Goal: Task Accomplishment & Management: Use online tool/utility

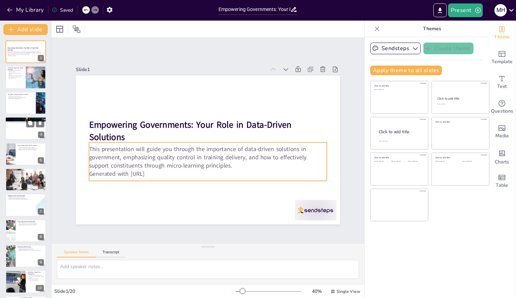
checkbox input "true"
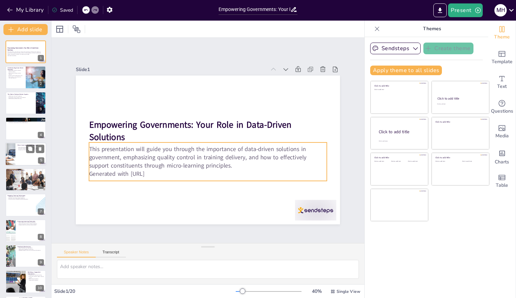
checkbox input "true"
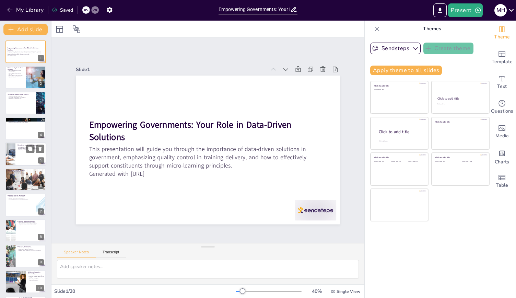
checkbox input "true"
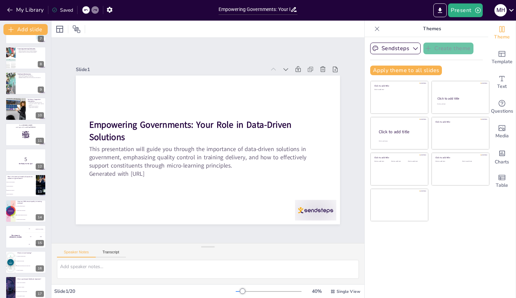
checkbox input "true"
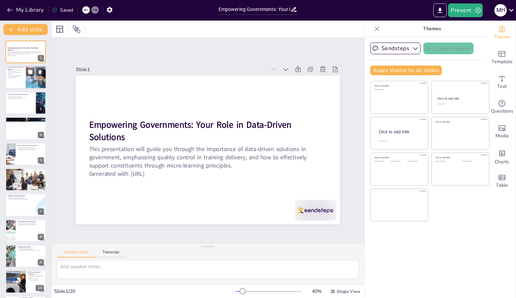
checkbox input "true"
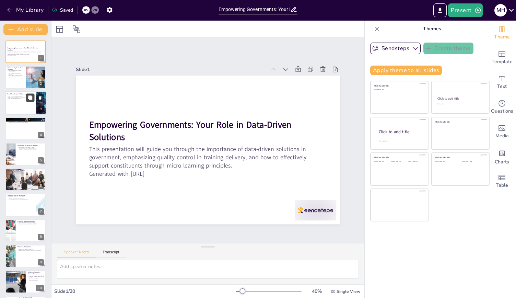
checkbox input "true"
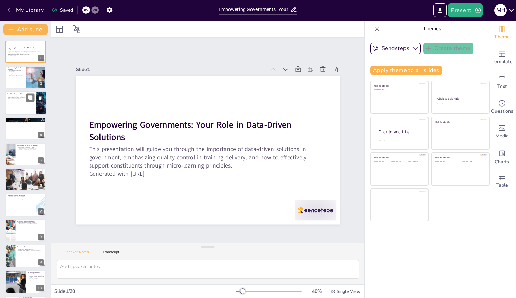
checkbox input "true"
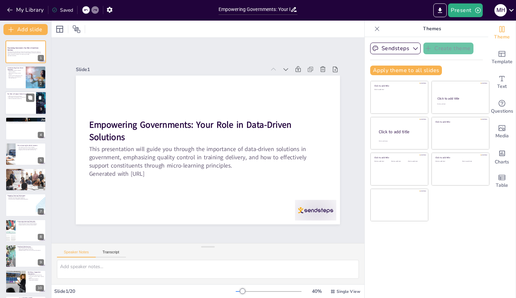
checkbox input "true"
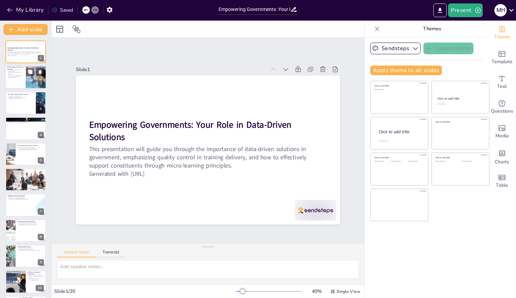
checkbox input "true"
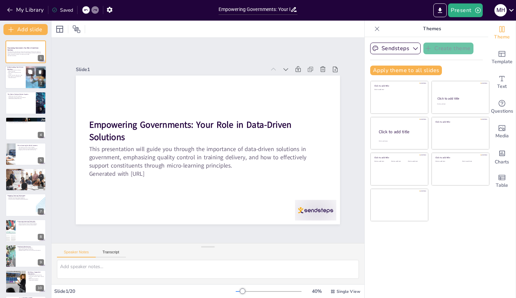
checkbox input "true"
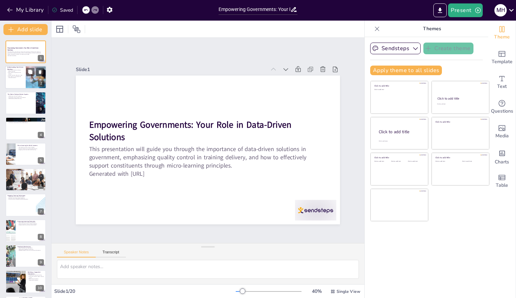
click at [20, 84] on div at bounding box center [25, 77] width 41 height 23
checkbox input "true"
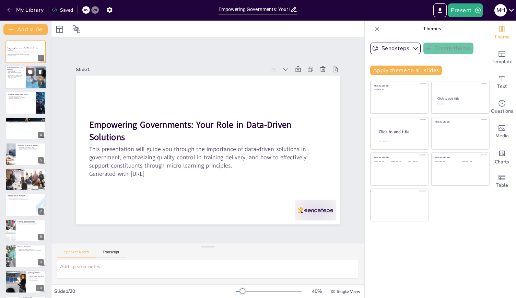
checkbox input "true"
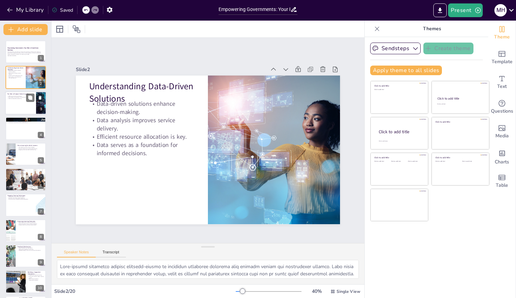
checkbox input "true"
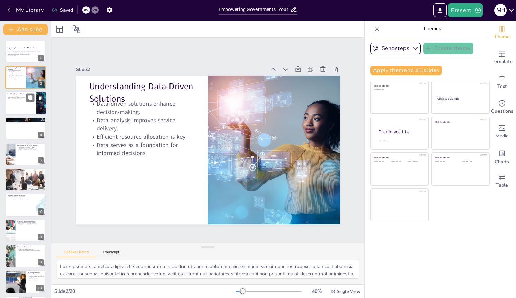
checkbox input "true"
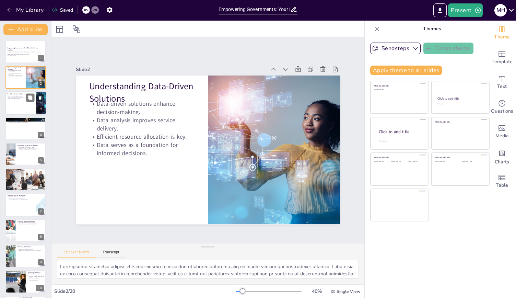
checkbox input "true"
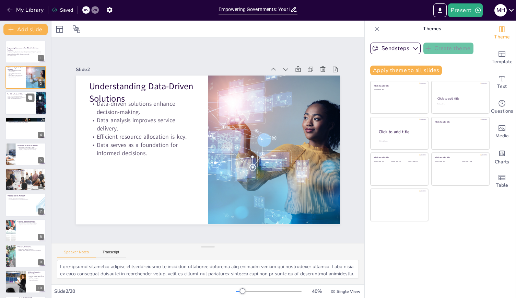
checkbox input "true"
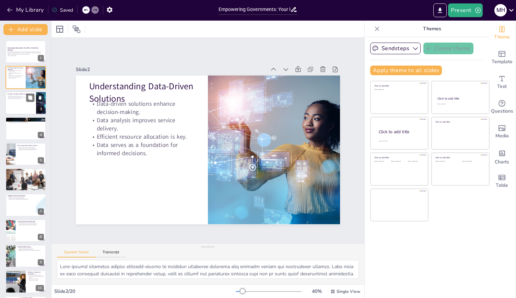
checkbox input "true"
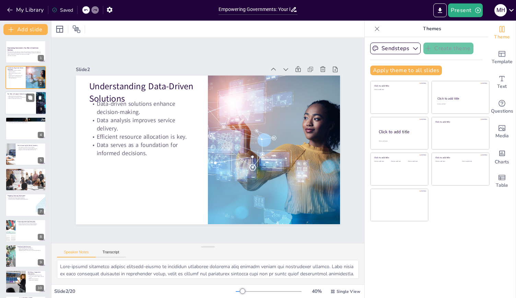
click at [21, 107] on div at bounding box center [25, 102] width 41 height 23
checkbox input "true"
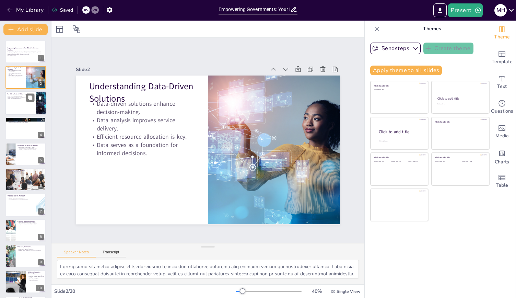
checkbox input "true"
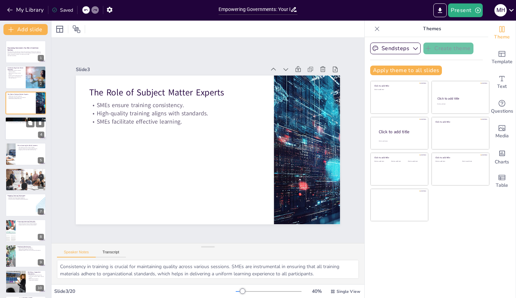
checkbox input "true"
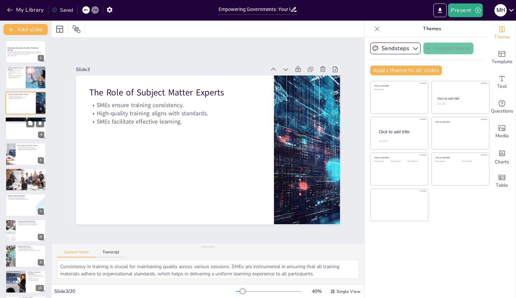
checkbox input "true"
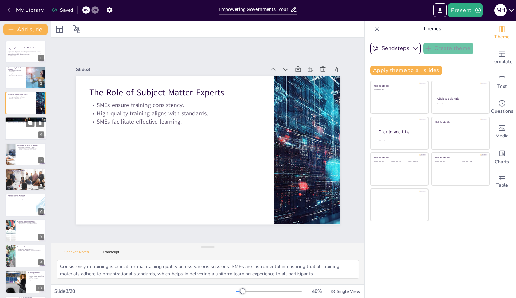
checkbox input "true"
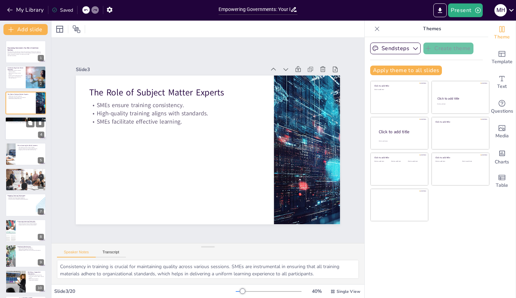
checkbox input "true"
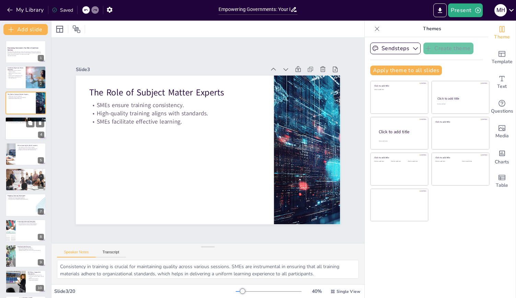
click at [22, 123] on p "Continuous improvement is key to effectiveness." at bounding box center [25, 122] width 37 height 1
checkbox input "true"
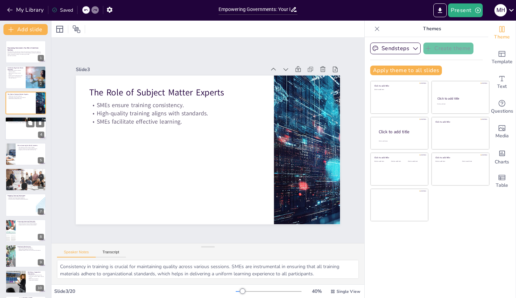
checkbox input "true"
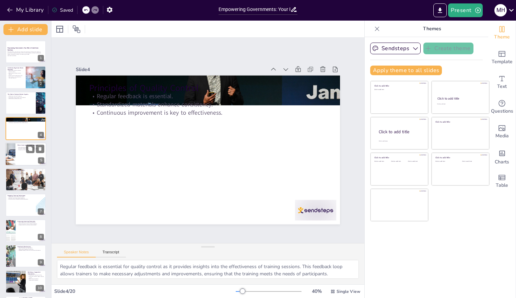
checkbox input "true"
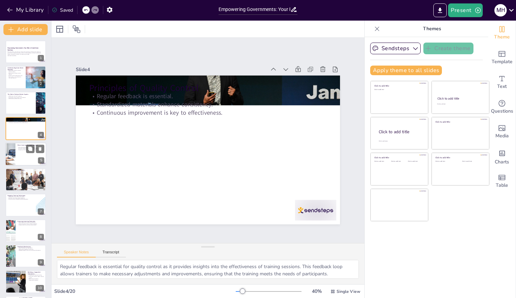
checkbox input "true"
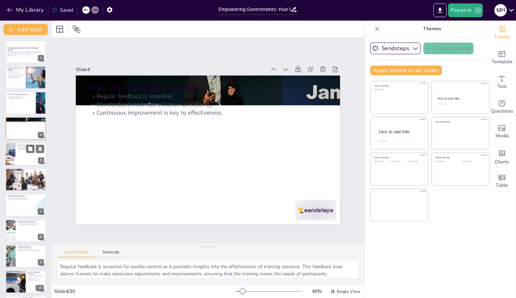
click at [20, 163] on div at bounding box center [25, 153] width 41 height 23
checkbox input "true"
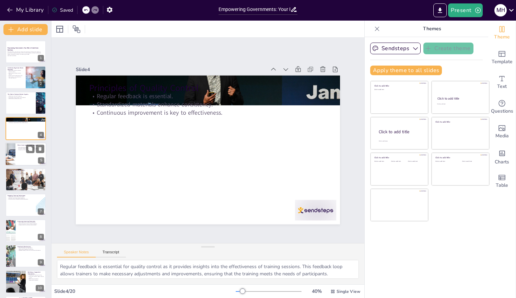
checkbox input "true"
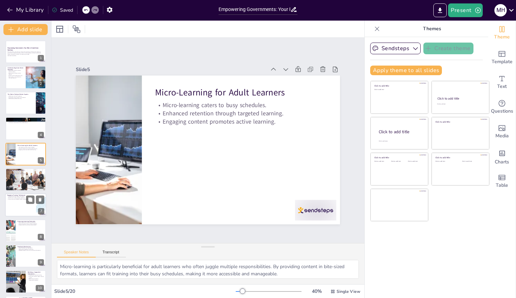
checkbox input "true"
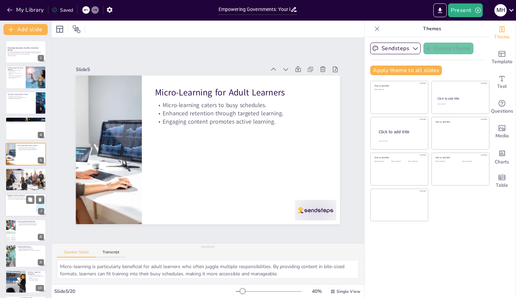
checkbox input "true"
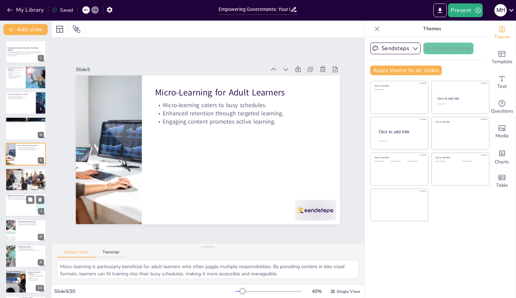
checkbox input "true"
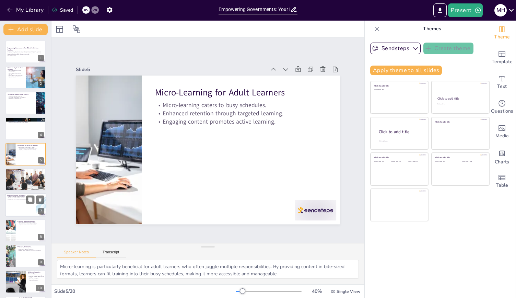
checkbox input "true"
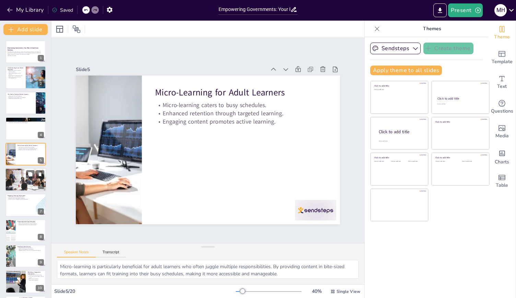
checkbox input "true"
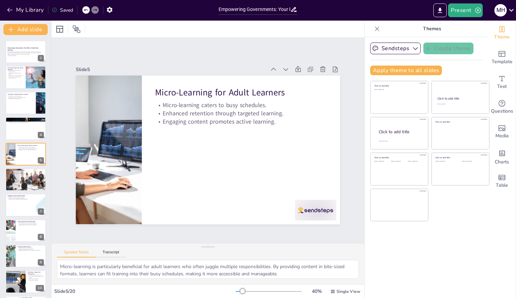
checkbox input "true"
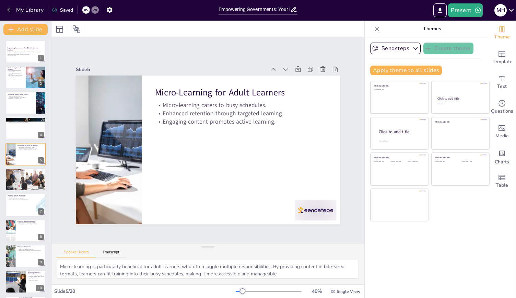
checkbox input "true"
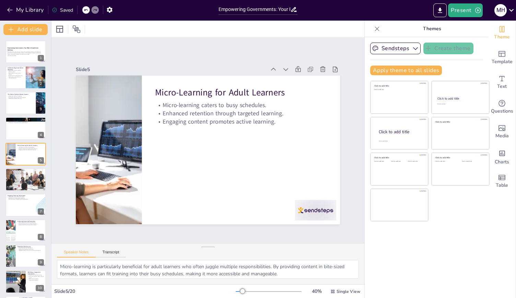
checkbox input "true"
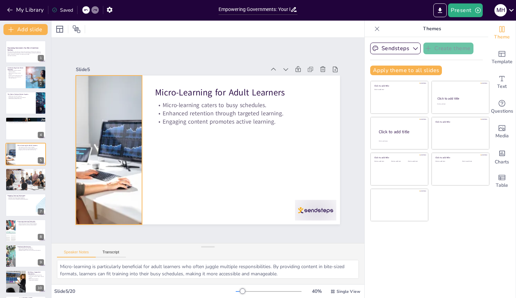
checkbox input "true"
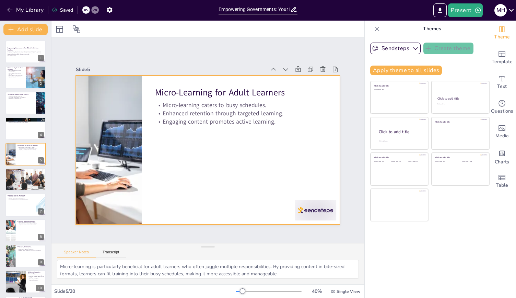
checkbox input "true"
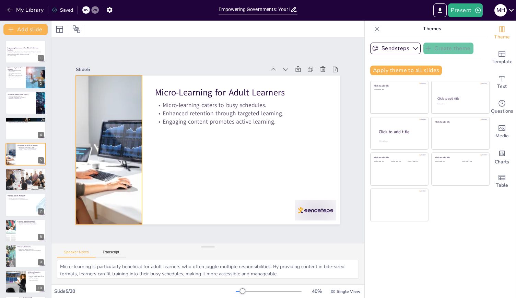
checkbox input "true"
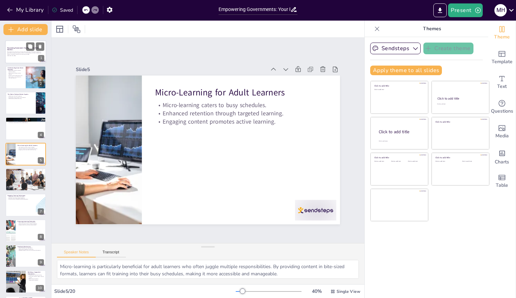
checkbox input "true"
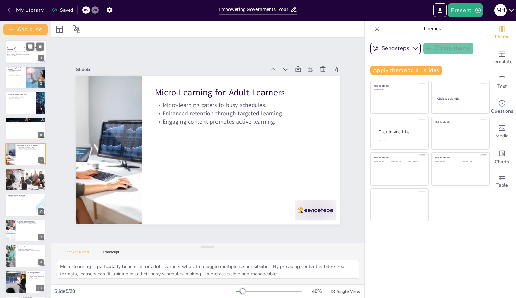
checkbox input "true"
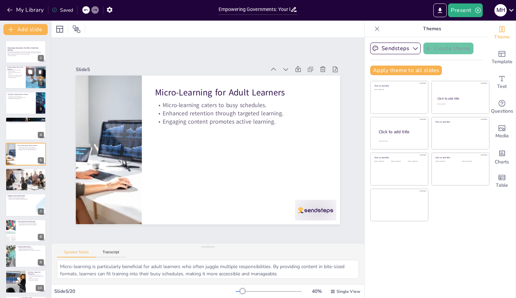
checkbox input "true"
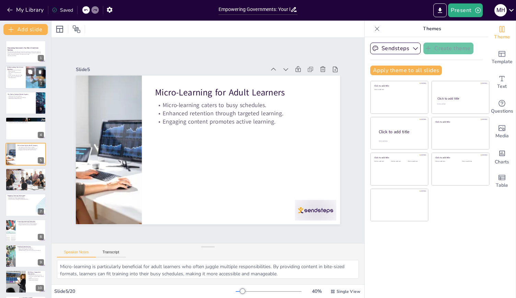
checkbox input "true"
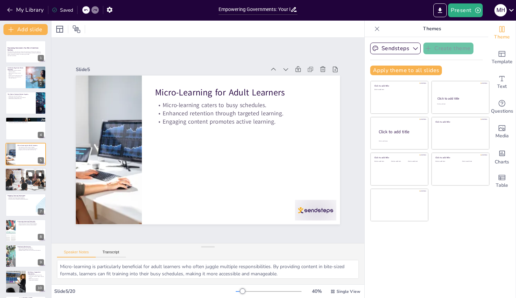
click at [29, 189] on div at bounding box center [26, 179] width 44 height 23
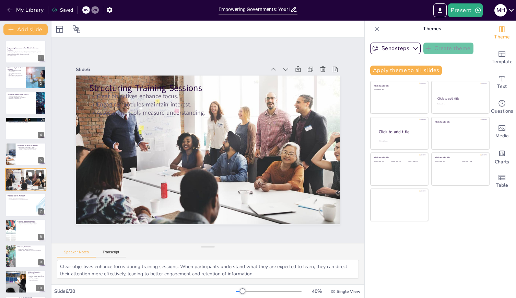
scroll to position [13, 0]
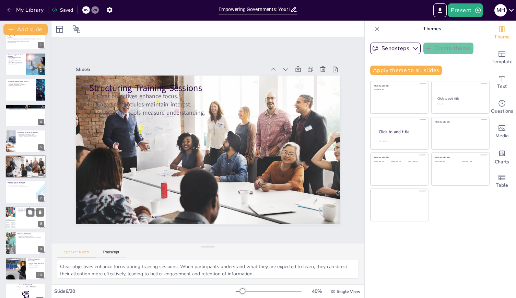
click at [24, 215] on div at bounding box center [25, 217] width 41 height 23
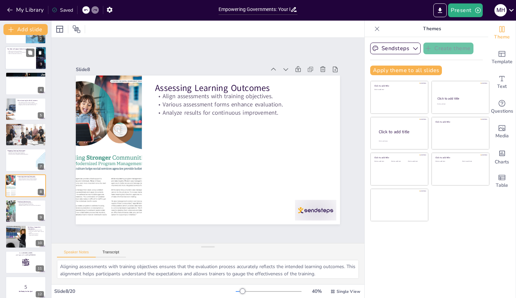
scroll to position [0, 0]
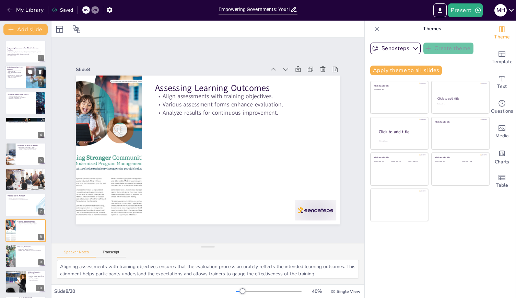
click at [19, 85] on div at bounding box center [25, 77] width 41 height 23
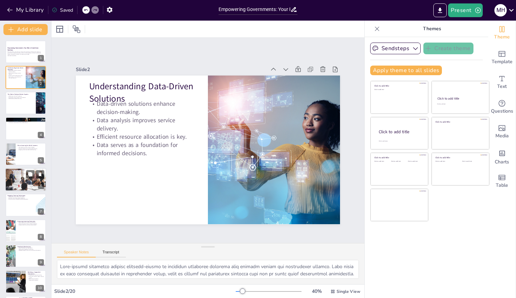
click at [22, 183] on div at bounding box center [26, 179] width 44 height 23
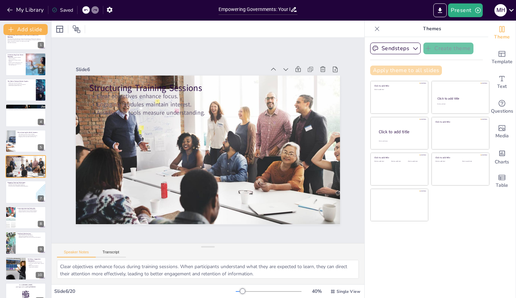
click at [416, 72] on button "Apply theme to all slides" at bounding box center [406, 71] width 72 height 10
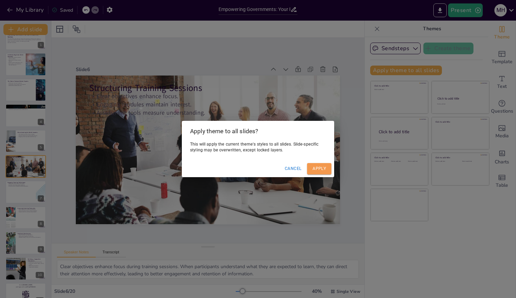
click at [314, 167] on button "Apply" at bounding box center [319, 168] width 24 height 11
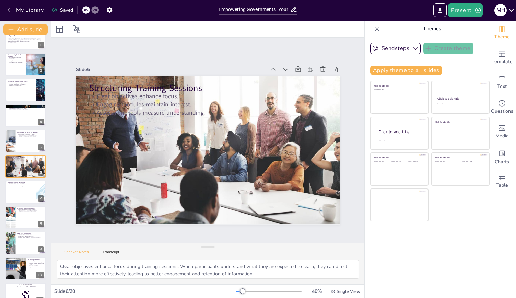
scroll to position [0, 0]
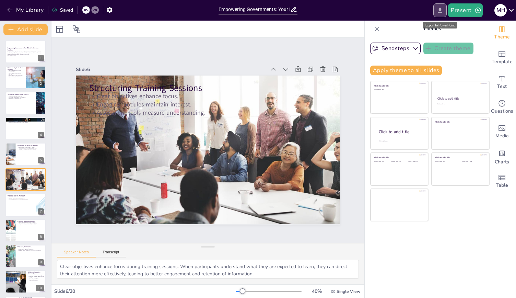
click at [441, 11] on icon "Export to PowerPoint" at bounding box center [440, 10] width 7 height 7
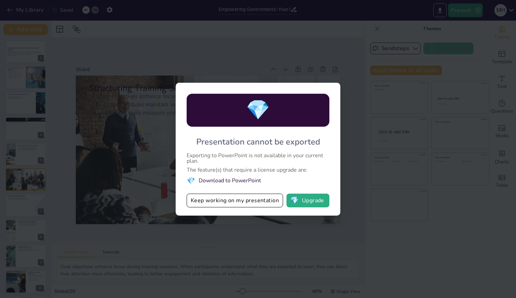
click at [224, 179] on li "💎 Download to PowerPoint" at bounding box center [258, 180] width 143 height 9
click at [217, 206] on button "Keep working on my presentation" at bounding box center [235, 201] width 96 height 14
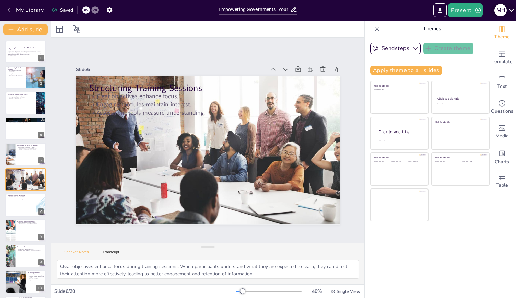
click at [507, 11] on icon at bounding box center [511, 9] width 9 height 9
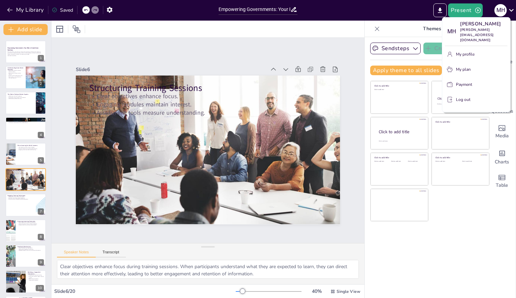
click at [123, 39] on div at bounding box center [258, 149] width 516 height 298
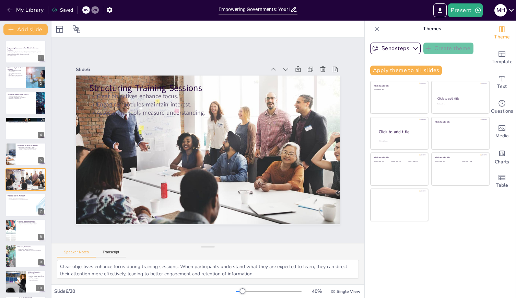
click at [16, 1] on div "My Library Saved" at bounding box center [107, 9] width 215 height 19
click at [16, 8] on button "My Library" at bounding box center [26, 9] width 42 height 11
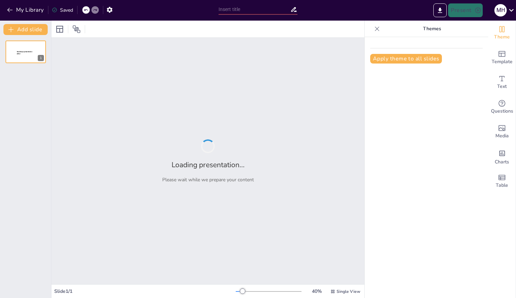
type input "Empowering Governments: Your Role in Data-Driven Solutions"
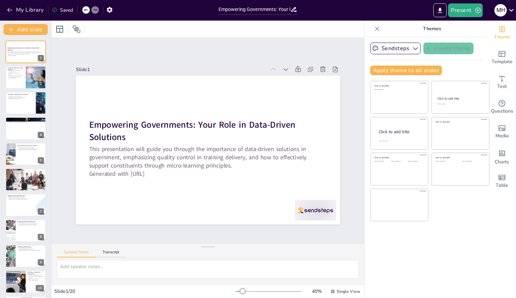
checkbox input "true"
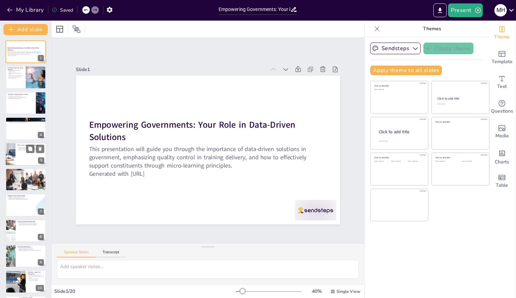
checkbox input "true"
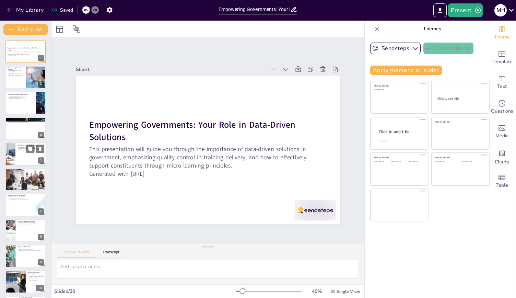
checkbox input "true"
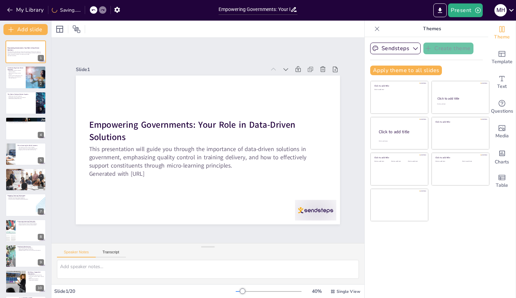
checkbox input "true"
